Goal: Task Accomplishment & Management: Use online tool/utility

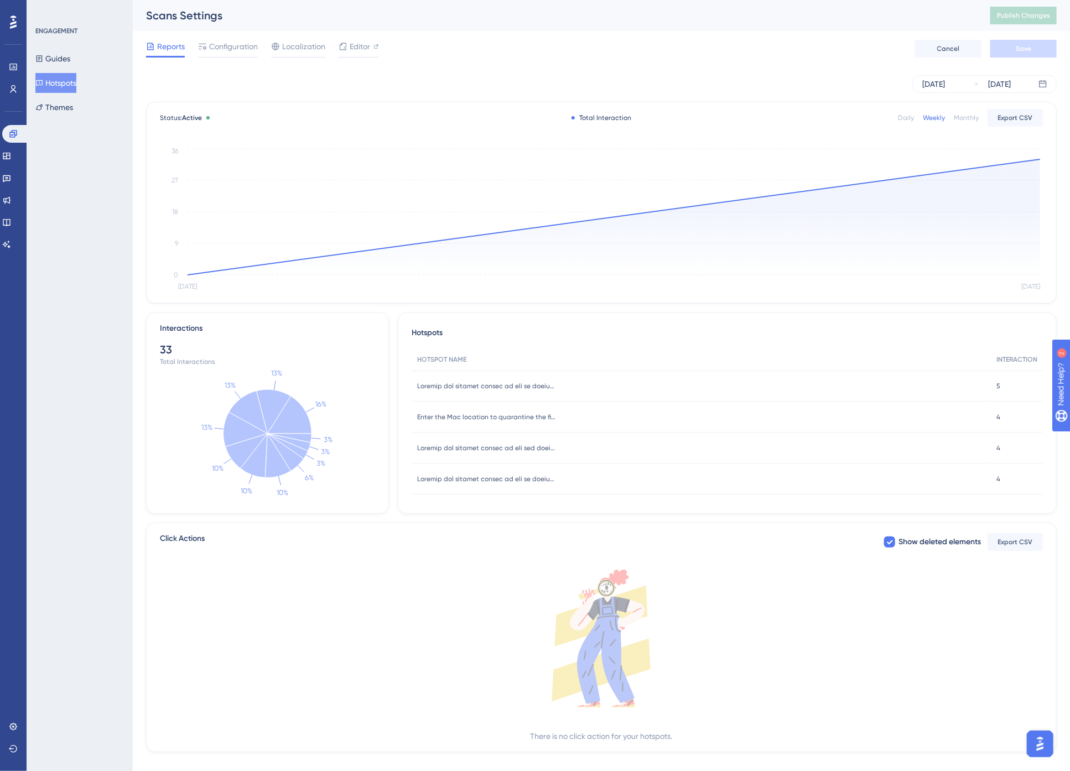
drag, startPoint x: 813, startPoint y: 20, endPoint x: 816, endPoint y: 25, distance: 6.2
click at [813, 20] on div "Scans Settings" at bounding box center [554, 15] width 817 height 15
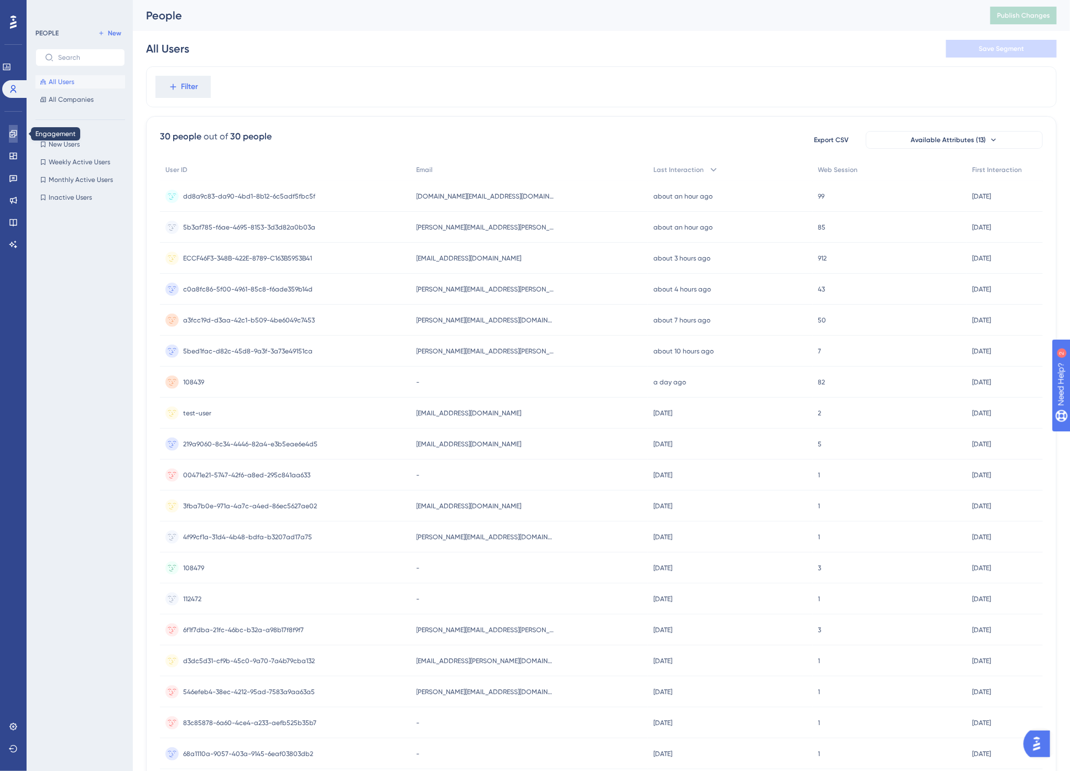
click at [14, 133] on icon at bounding box center [13, 133] width 9 height 9
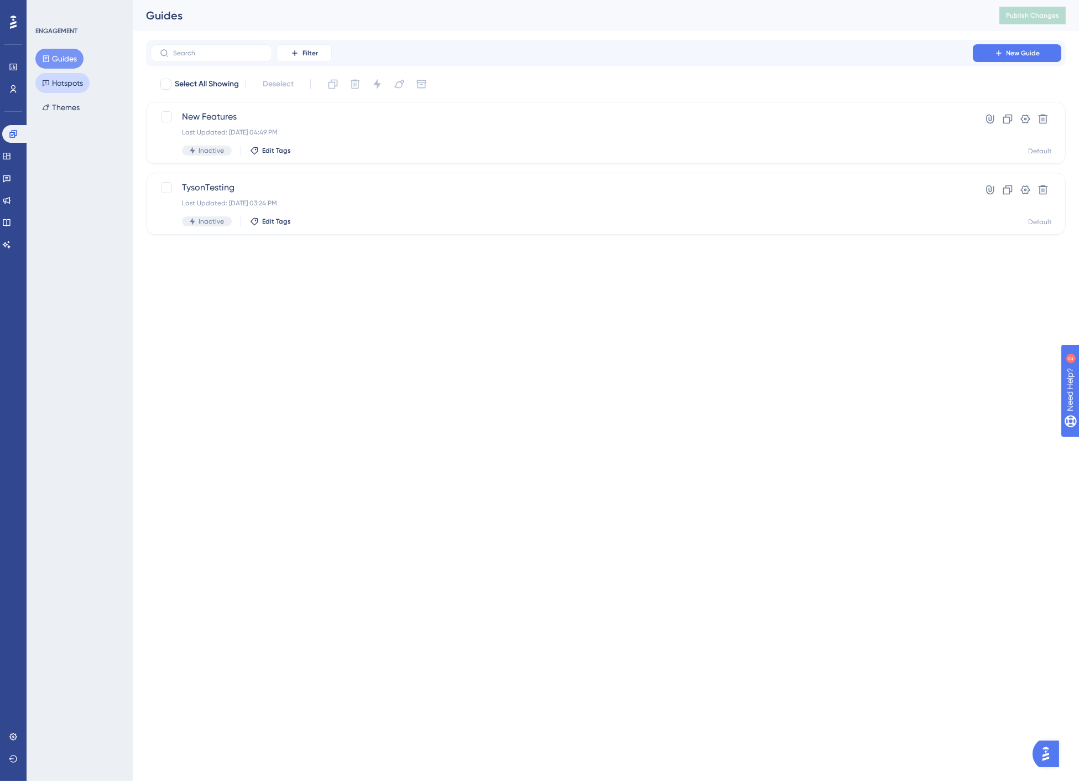
click at [67, 86] on button "Hotspots" at bounding box center [62, 83] width 54 height 20
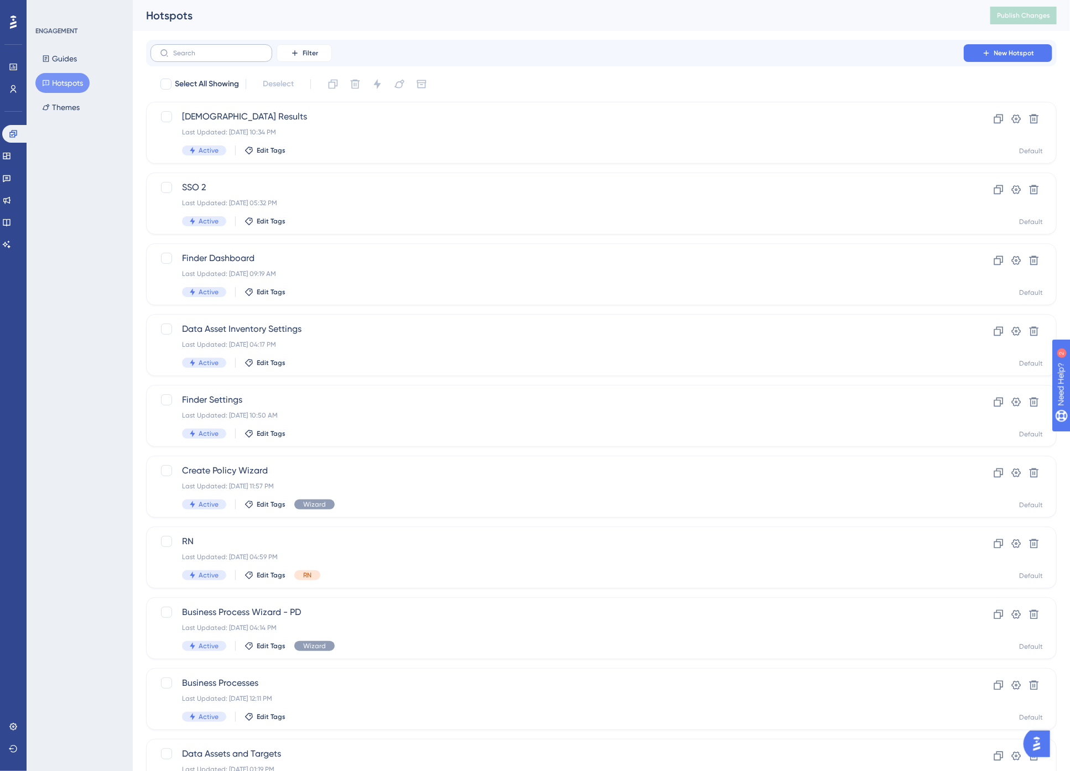
click at [195, 57] on label at bounding box center [211, 53] width 122 height 18
click at [195, 57] on input "text" at bounding box center [218, 53] width 90 height 8
click at [246, 194] on span "SSO 2" at bounding box center [557, 187] width 750 height 13
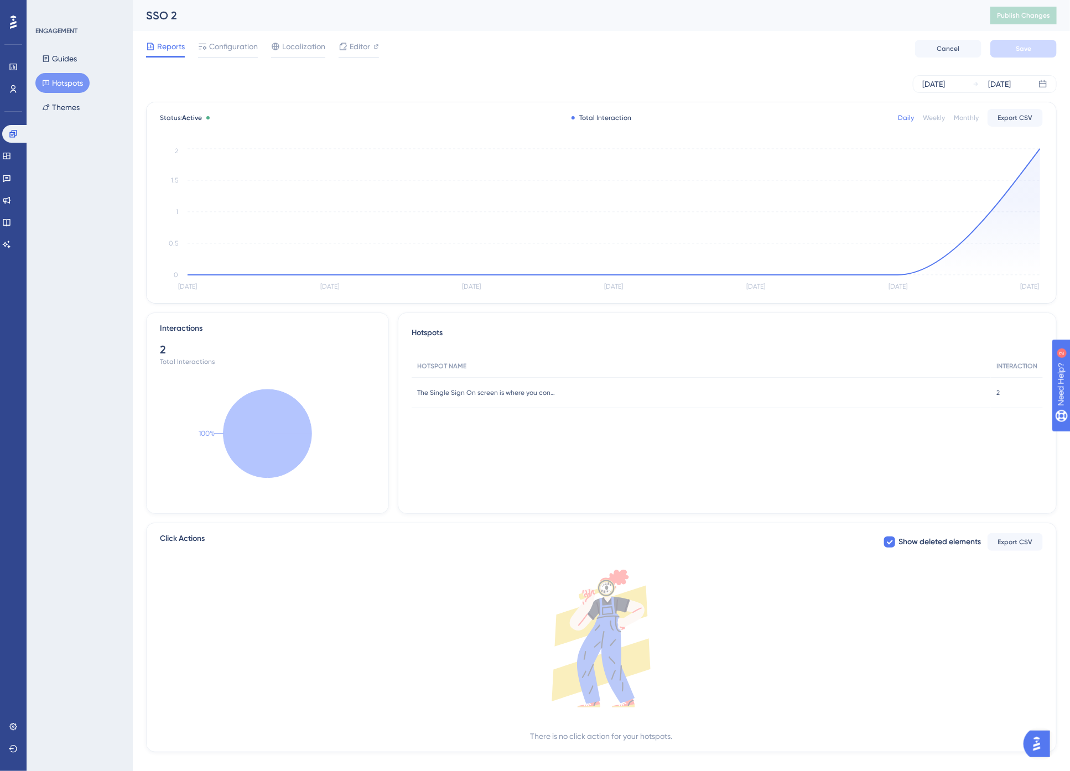
click at [59, 87] on button "Hotspots" at bounding box center [62, 83] width 54 height 20
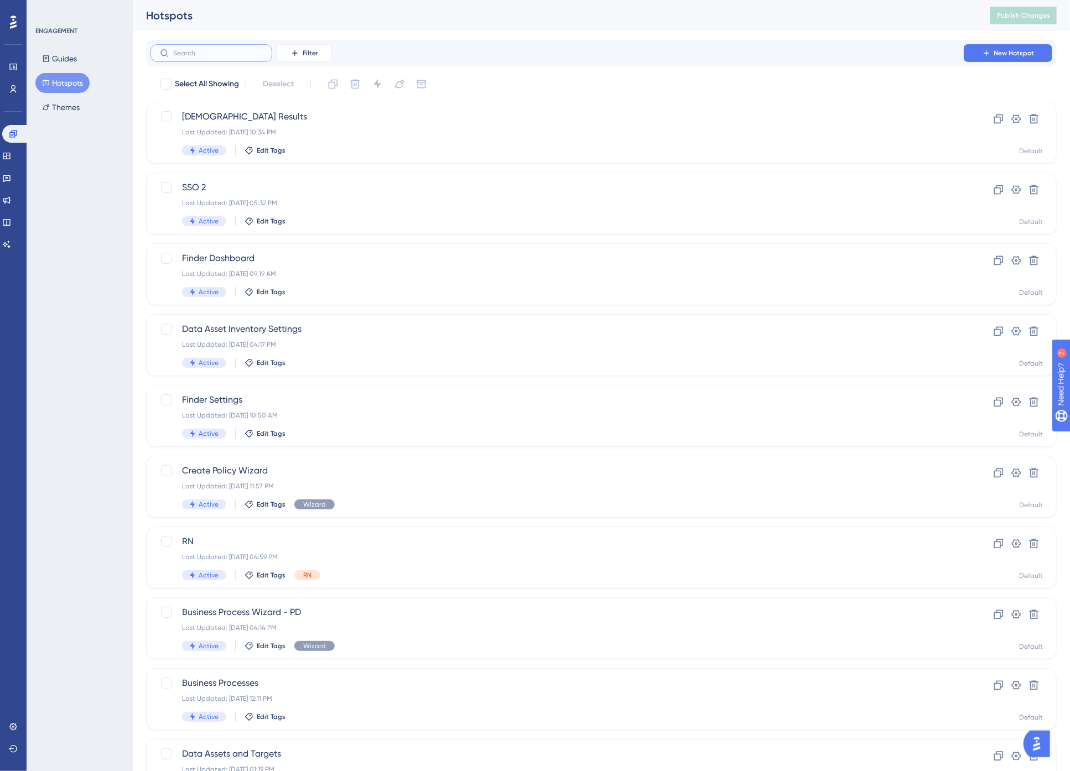
click at [219, 50] on input "text" at bounding box center [218, 53] width 90 height 8
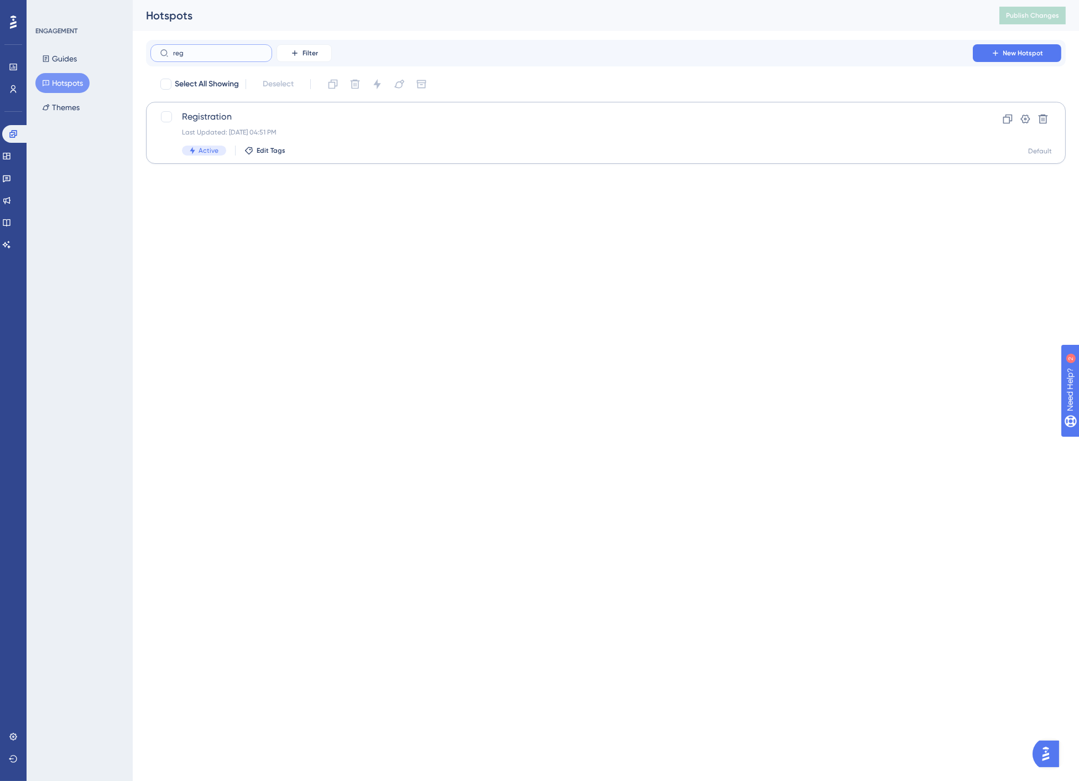
type input "reg"
click at [224, 118] on span "Registration" at bounding box center [562, 116] width 760 height 13
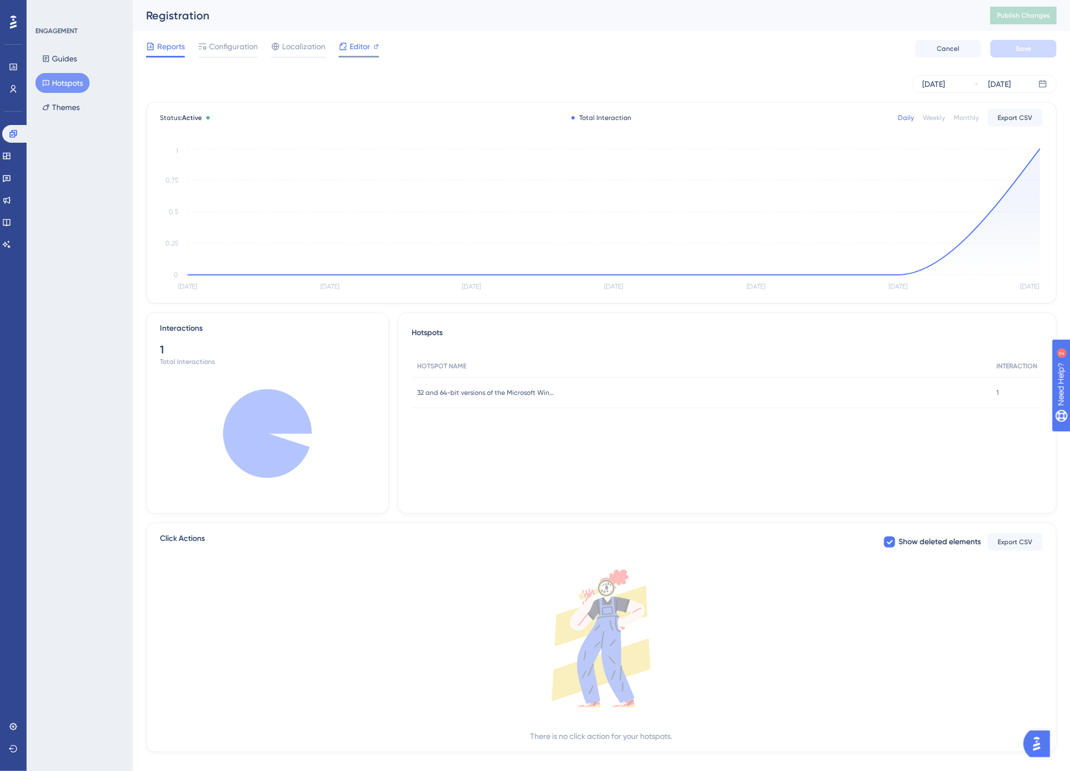
click at [346, 47] on icon at bounding box center [343, 46] width 9 height 9
click at [1025, 19] on span "Publish Changes" at bounding box center [1023, 15] width 53 height 9
